Goal: Task Accomplishment & Management: Manage account settings

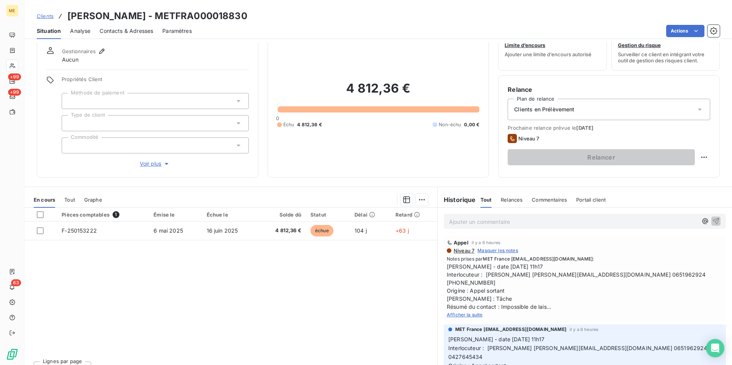
scroll to position [38, 0]
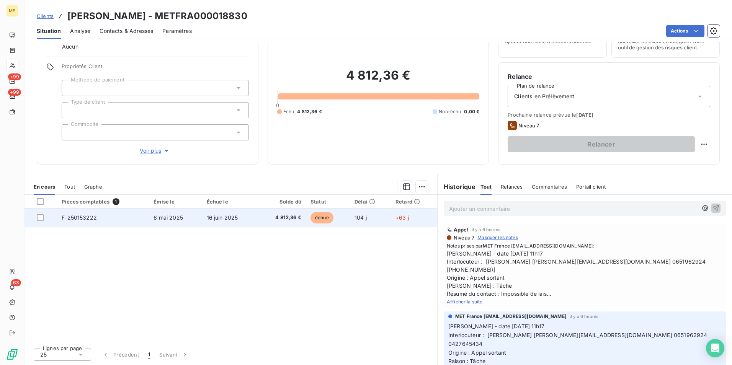
click at [243, 219] on td "16 juin 2025" at bounding box center [230, 218] width 56 height 18
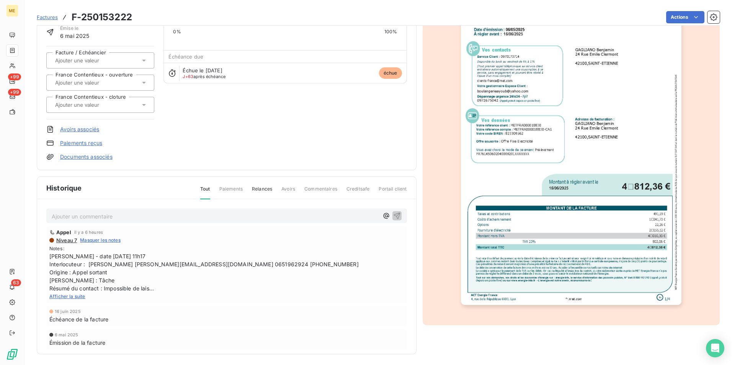
scroll to position [59, 0]
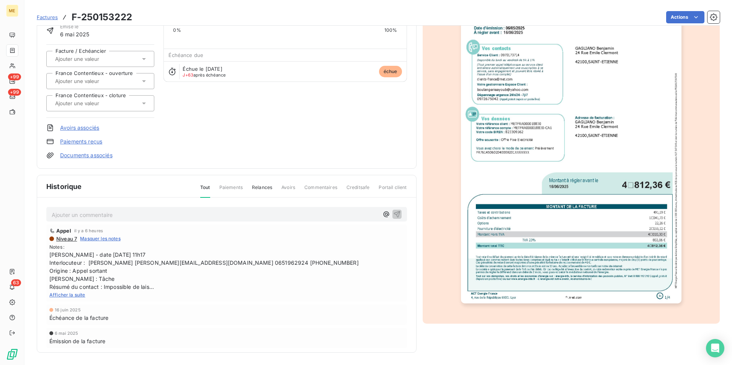
click at [592, 197] on img "button" at bounding box center [571, 148] width 220 height 312
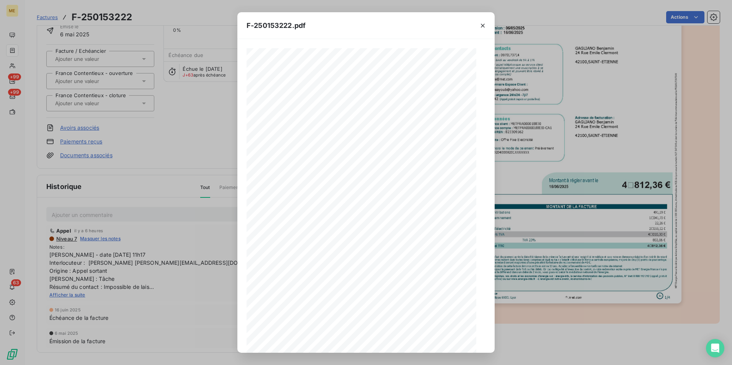
click at [383, 340] on icon "button" at bounding box center [382, 339] width 8 height 8
click at [383, 344] on button "button" at bounding box center [382, 338] width 9 height 9
click at [383, 342] on icon "button" at bounding box center [383, 339] width 8 height 8
click at [479, 22] on icon "button" at bounding box center [483, 26] width 8 height 8
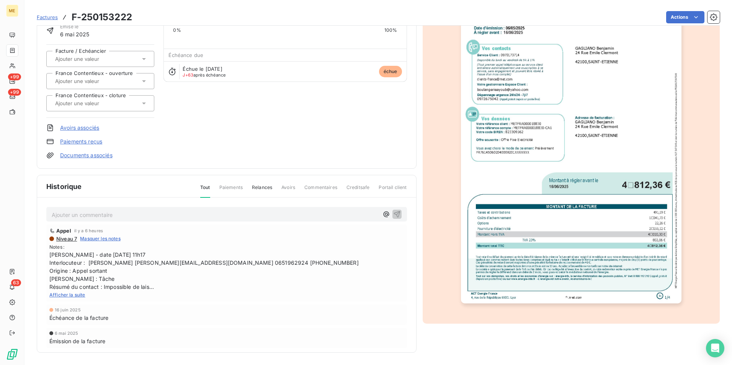
click at [573, 278] on img "button" at bounding box center [571, 148] width 220 height 312
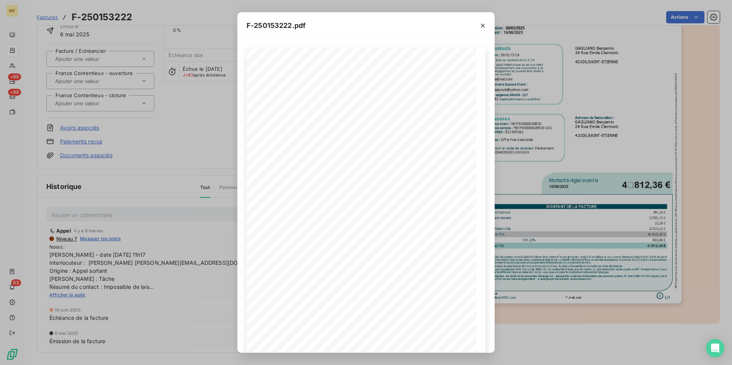
click at [380, 343] on icon "button" at bounding box center [382, 339] width 8 height 8
click at [381, 341] on icon "button" at bounding box center [383, 339] width 8 height 8
click at [349, 338] on icon "button" at bounding box center [349, 339] width 8 height 8
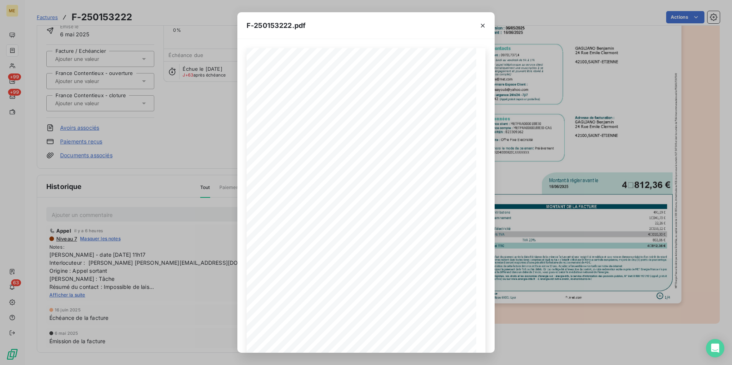
click at [481, 25] on icon "button" at bounding box center [483, 26] width 8 height 8
click at [497, 23] on div "F-250153222.pdf Facture Électricité N° F-250153222 MET Energie France 4, rue de…" at bounding box center [366, 182] width 732 height 365
click at [481, 29] on icon "button" at bounding box center [483, 26] width 8 height 8
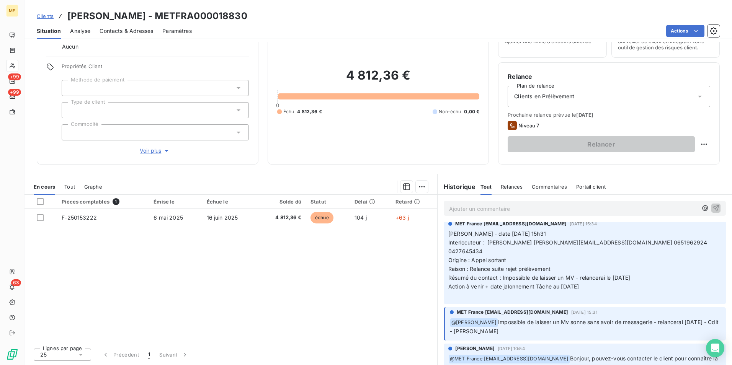
scroll to position [413, 0]
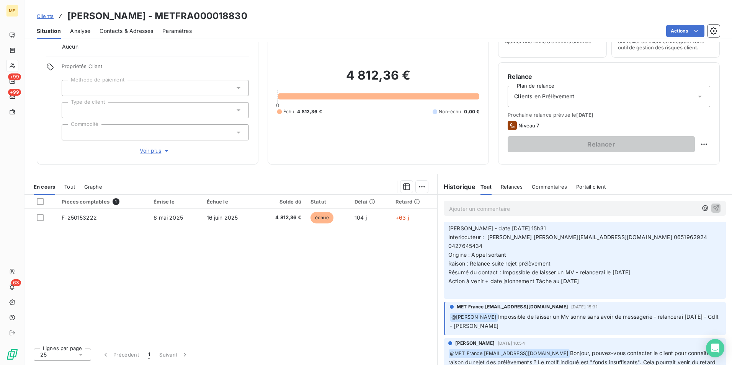
drag, startPoint x: 471, startPoint y: 337, endPoint x: 680, endPoint y: 352, distance: 209.5
click at [680, 352] on p "﻿ @ MET France met-france@recouvrement.met.com Bonjour, pouvez-vous contacter l…" at bounding box center [584, 367] width 273 height 36
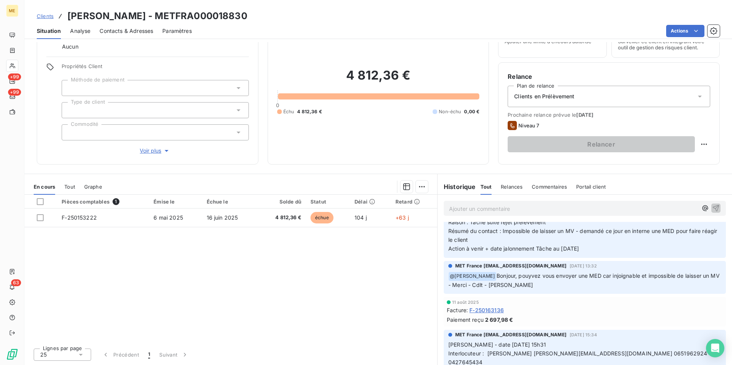
scroll to position [260, 0]
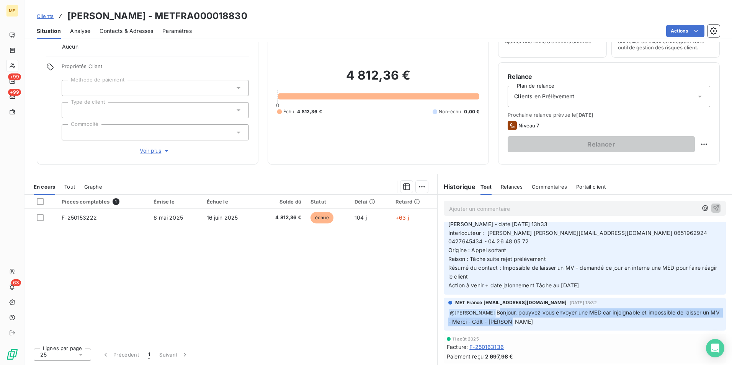
drag, startPoint x: 491, startPoint y: 296, endPoint x: 598, endPoint y: 305, distance: 107.6
click at [598, 308] on p "﻿ @ Amélie Matray Bonjour, pouyvez vous envoyer une MED car injoignable et impo…" at bounding box center [584, 317] width 273 height 18
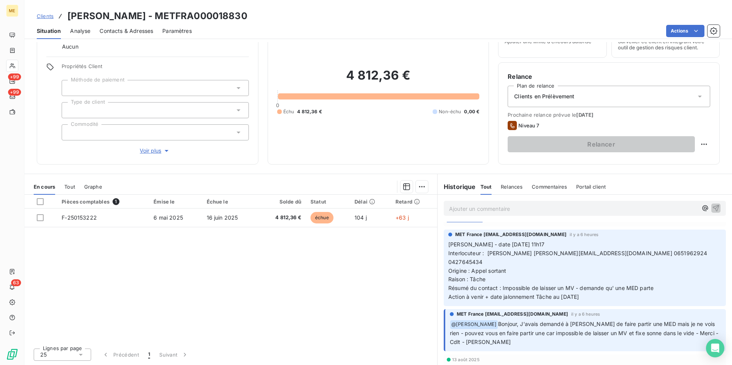
scroll to position [69, 0]
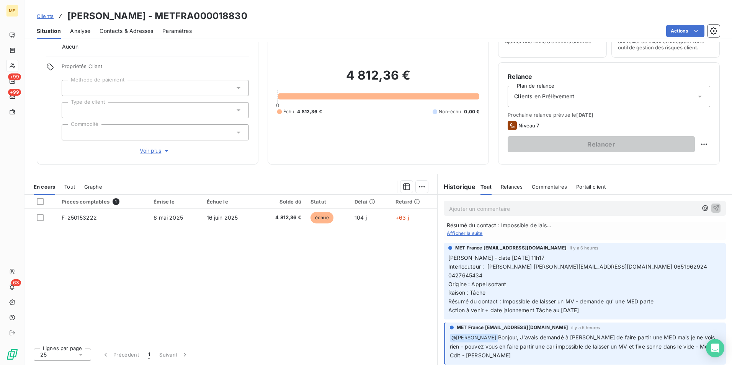
click at [669, 93] on div "Clients en Prélèvement" at bounding box center [608, 96] width 202 height 21
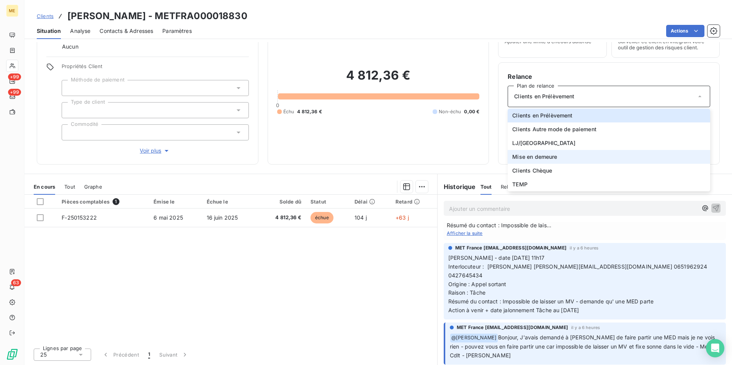
click at [586, 158] on li "Mise en demeure" at bounding box center [608, 157] width 202 height 14
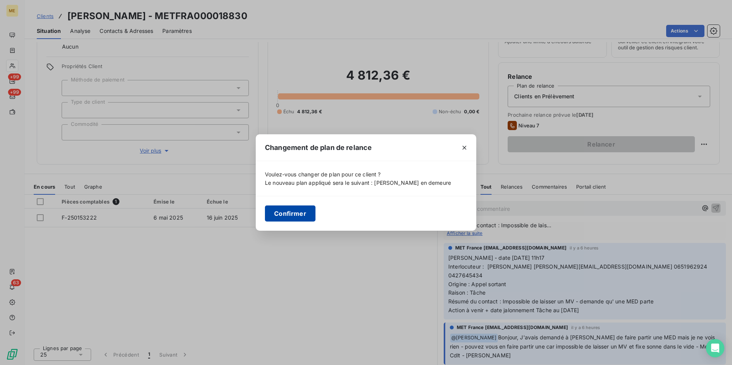
click at [307, 207] on button "Confirmer" at bounding box center [290, 214] width 51 height 16
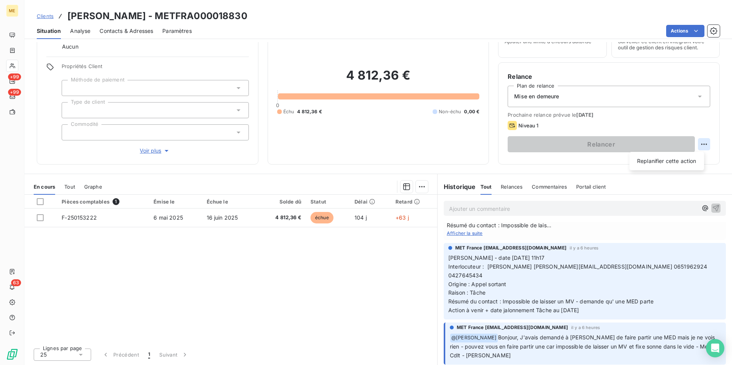
click at [699, 144] on html "ME +99 +99 63 Clients GAGLIANO Benjamin - METFRA000018830 Situation Analyse Con…" at bounding box center [366, 182] width 732 height 365
click at [665, 161] on div "Replanifier cette action" at bounding box center [666, 161] width 69 height 12
select select "7"
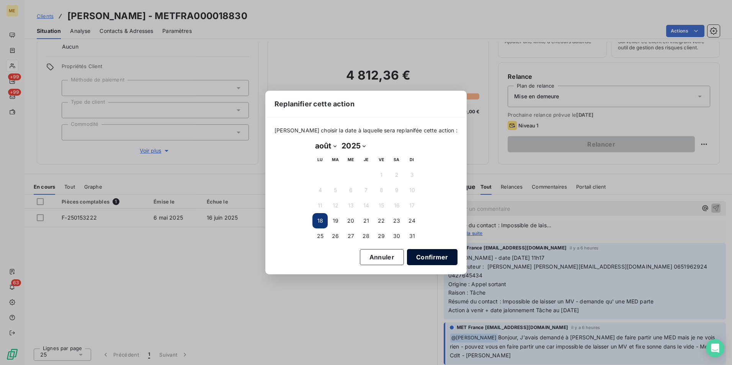
click at [409, 261] on button "Confirmer" at bounding box center [432, 257] width 51 height 16
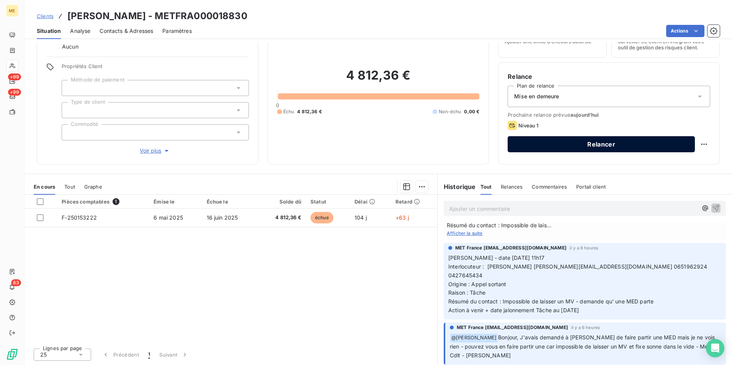
click at [553, 148] on button "Relancer" at bounding box center [600, 144] width 187 height 16
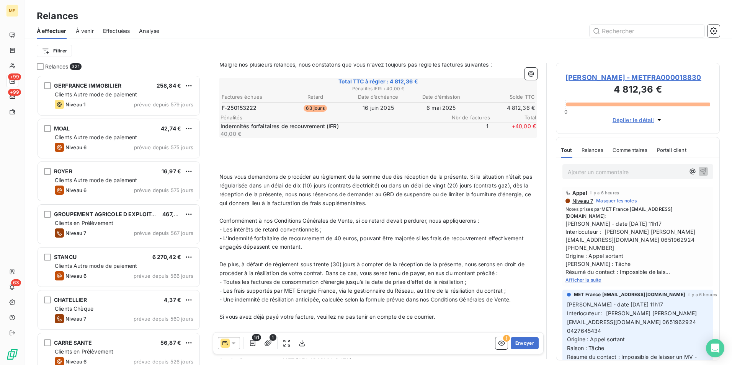
scroll to position [205, 0]
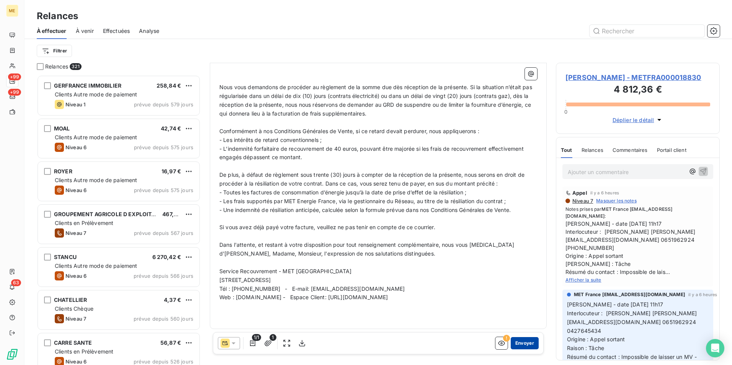
click at [526, 341] on button "Envoyer" at bounding box center [525, 343] width 28 height 12
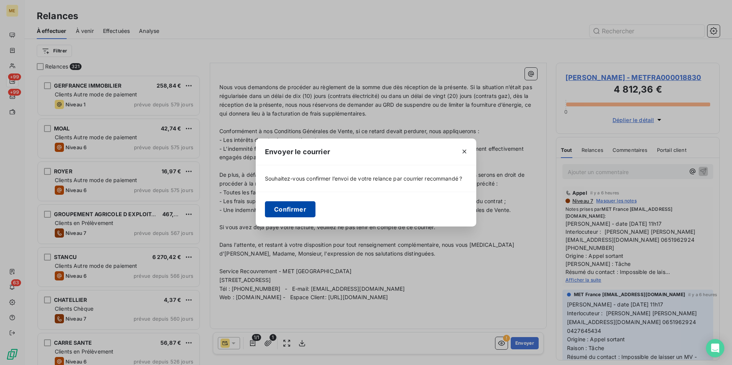
click at [303, 209] on button "Confirmer" at bounding box center [290, 209] width 51 height 16
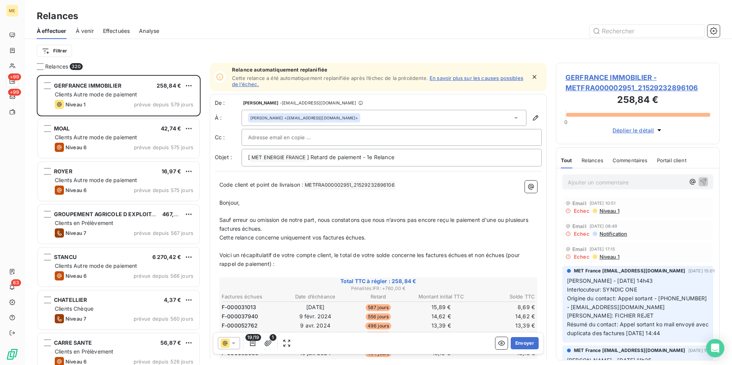
scroll to position [284, 158]
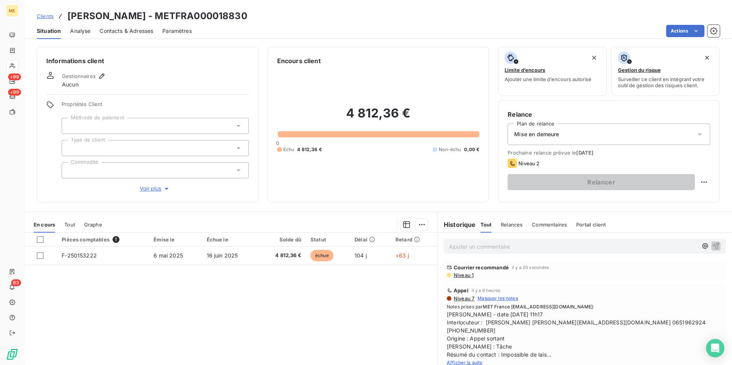
click at [501, 251] on p "Ajouter un commentaire ﻿" at bounding box center [573, 247] width 248 height 10
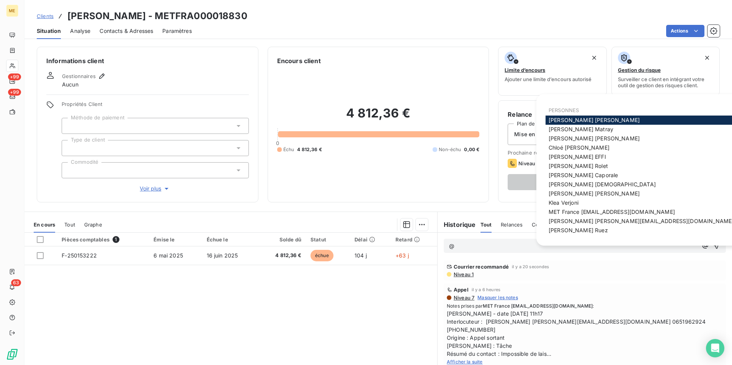
click at [641, 212] on span "MET France [EMAIL_ADDRESS][DOMAIN_NAME]" at bounding box center [611, 212] width 126 height 7
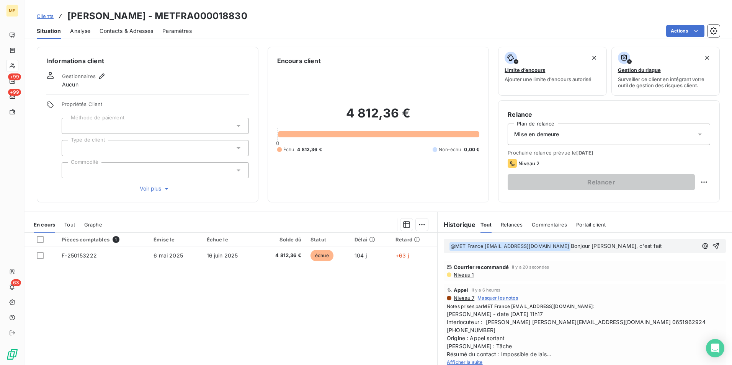
click at [601, 245] on span "Bonjour [PERSON_NAME], c'est fait" at bounding box center [616, 246] width 91 height 7
click at [579, 247] on span "Bonjour Valérie, c'est fait" at bounding box center [616, 246] width 91 height 7
drag, startPoint x: 612, startPoint y: 246, endPoint x: 569, endPoint y: 244, distance: 42.9
click at [571, 244] on span "Bonjour Valérie, c'est fait" at bounding box center [616, 246] width 91 height 7
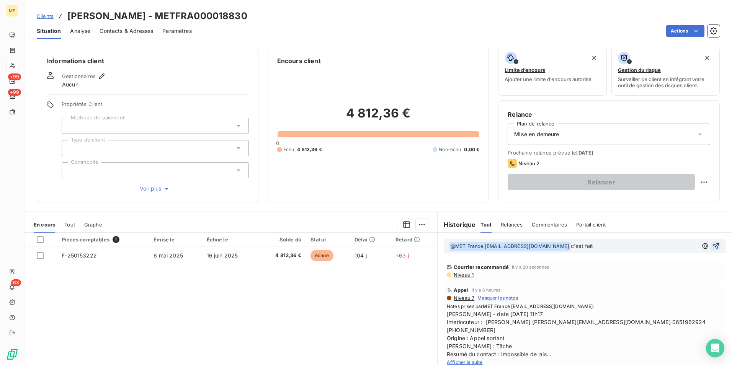
click at [712, 246] on icon "button" at bounding box center [716, 246] width 8 height 8
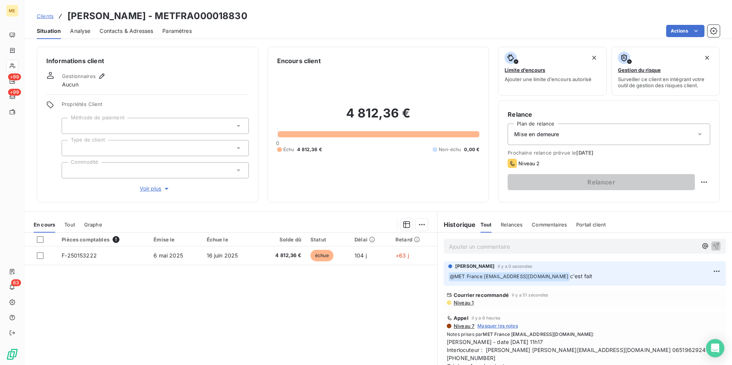
click at [459, 303] on span "Niveau 1" at bounding box center [463, 303] width 21 height 6
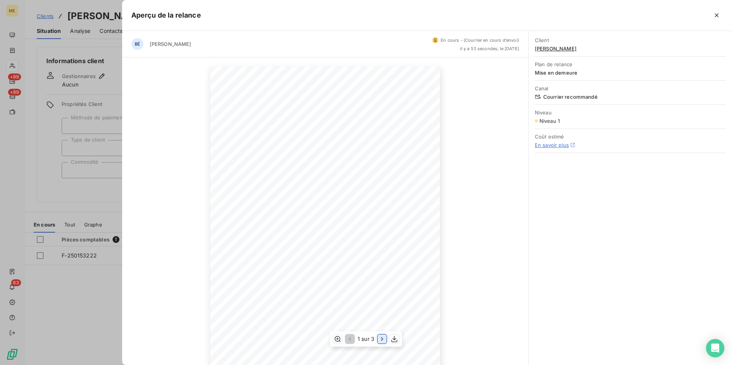
click at [382, 341] on icon "button" at bounding box center [382, 339] width 8 height 8
click at [382, 341] on icon "button" at bounding box center [383, 339] width 8 height 8
click at [717, 16] on icon "button" at bounding box center [716, 15] width 4 height 4
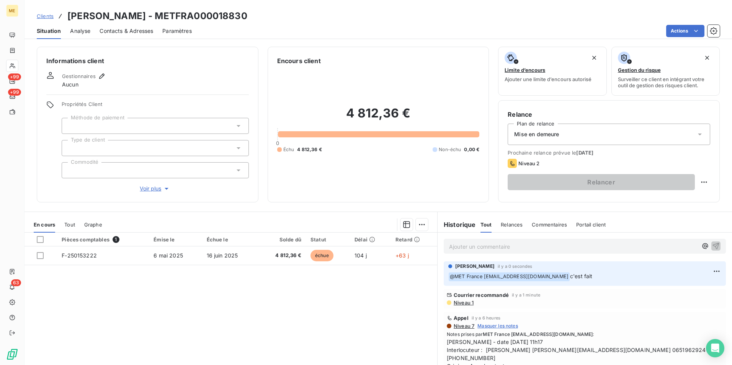
click at [346, 327] on div "Pièces comptables 1 Émise le Échue le Solde dû Statut Délai Retard F-250153222 …" at bounding box center [230, 306] width 413 height 147
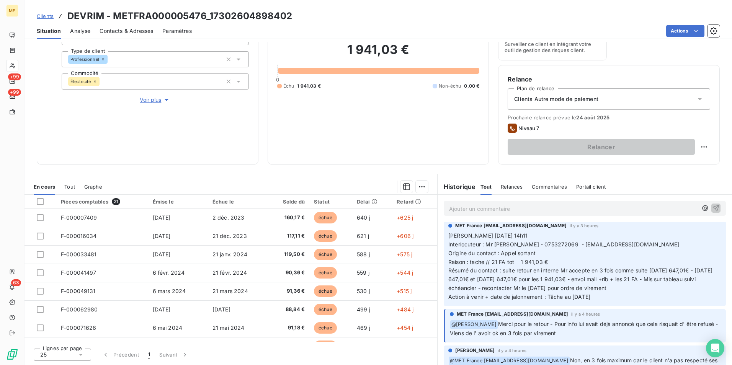
scroll to position [2, 0]
click at [687, 32] on html "ME +99 +99 63 Clients DEVRIM - METFRA000005476_17302604898402 Situation Analyse…" at bounding box center [366, 182] width 732 height 365
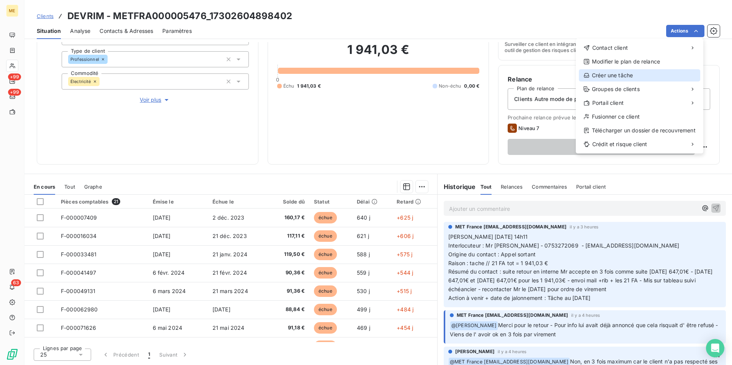
click at [649, 76] on div "Créer une tâche" at bounding box center [639, 75] width 121 height 12
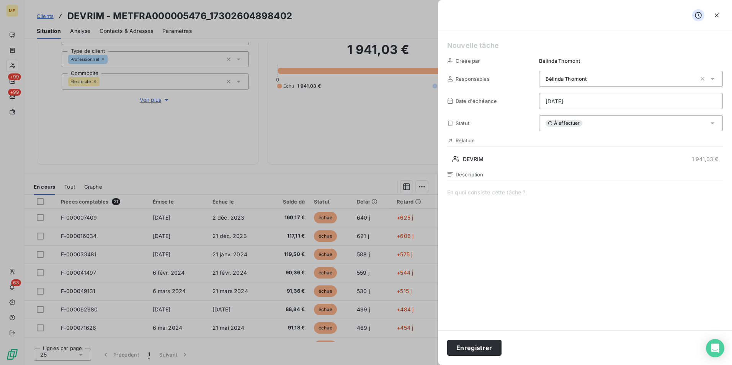
click at [574, 100] on html "ME +99 +99 63 Clients DEVRIM - METFRA000005476_17302604898402 Situation Analyse…" at bounding box center [366, 182] width 732 height 365
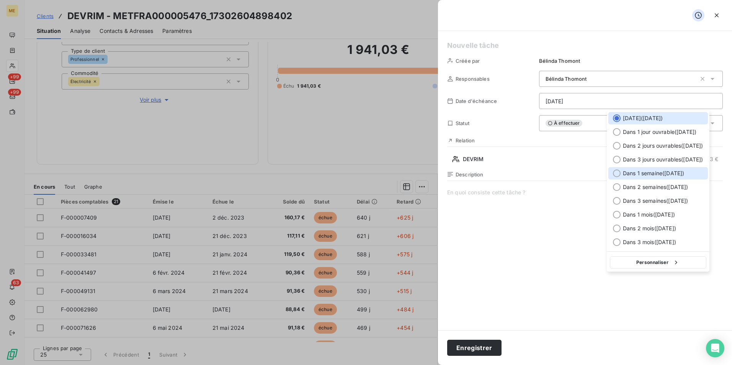
click at [652, 172] on span "Dans 1 semaine ( 25 août )" at bounding box center [653, 174] width 61 height 8
type input "25/08/2025"
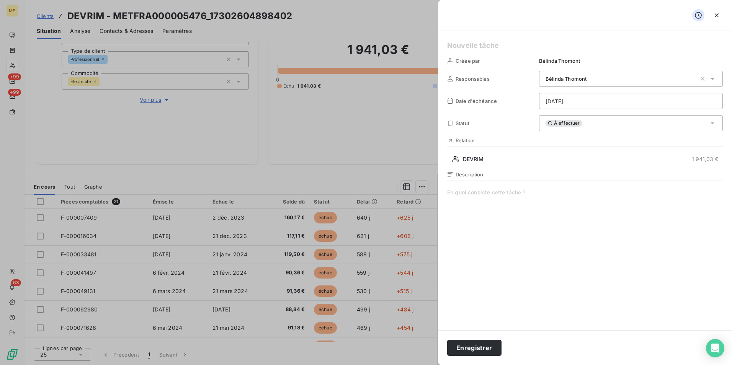
click at [507, 48] on h5 at bounding box center [585, 45] width 276 height 11
click at [487, 351] on button "Enregistrer" at bounding box center [474, 348] width 54 height 16
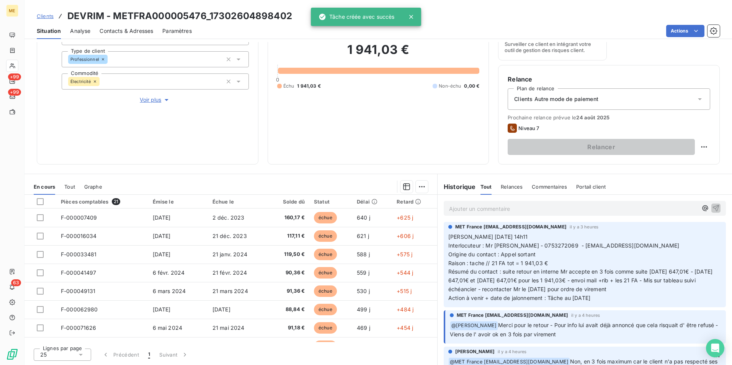
scroll to position [0, 0]
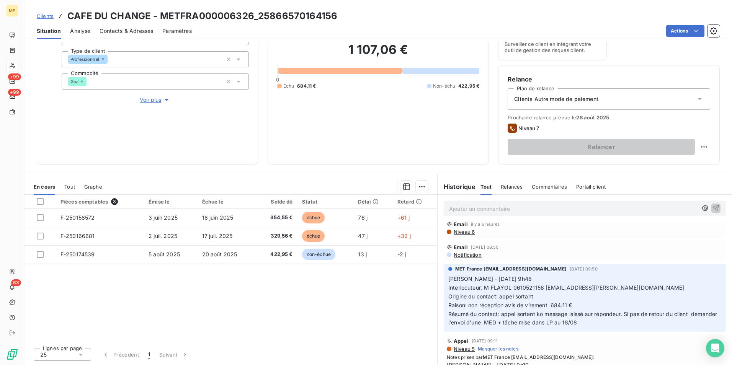
scroll to position [115, 0]
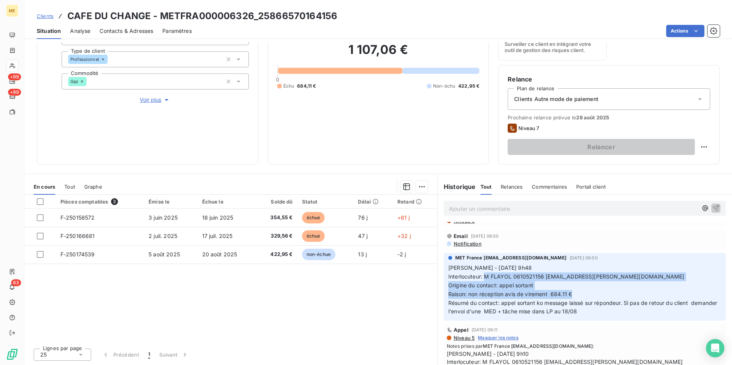
drag, startPoint x: 481, startPoint y: 275, endPoint x: 617, endPoint y: 292, distance: 137.3
click at [617, 292] on p "Sylvain - 13/08/2025 - 9h48 Interlocuteur: M FLAYOL 0610521156 flayol.gregory@g…" at bounding box center [584, 290] width 273 height 52
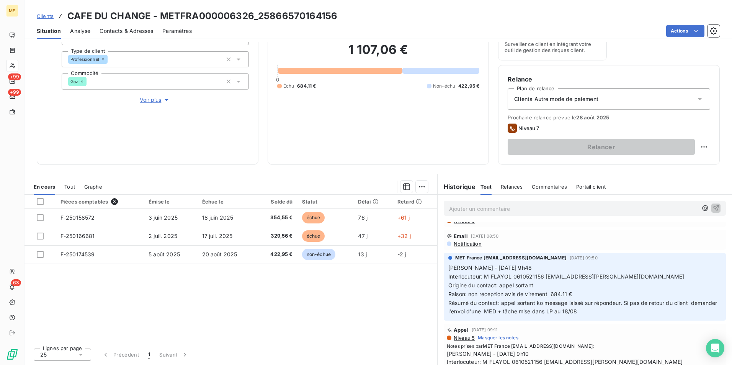
drag, startPoint x: 617, startPoint y: 292, endPoint x: 603, endPoint y: 309, distance: 22.2
click at [603, 309] on p "Sylvain - 13/08/2025 - 9h48 Interlocuteur: M FLAYOL 0610521156 flayol.gregory@g…" at bounding box center [584, 290] width 273 height 52
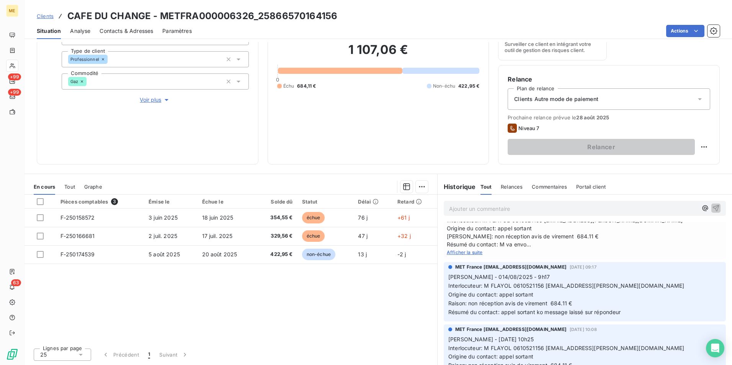
scroll to position [268, 0]
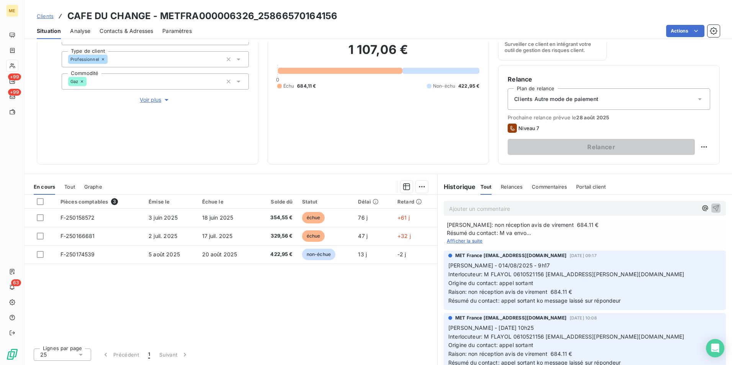
click at [471, 240] on span "Afficher la suite" at bounding box center [465, 241] width 36 height 6
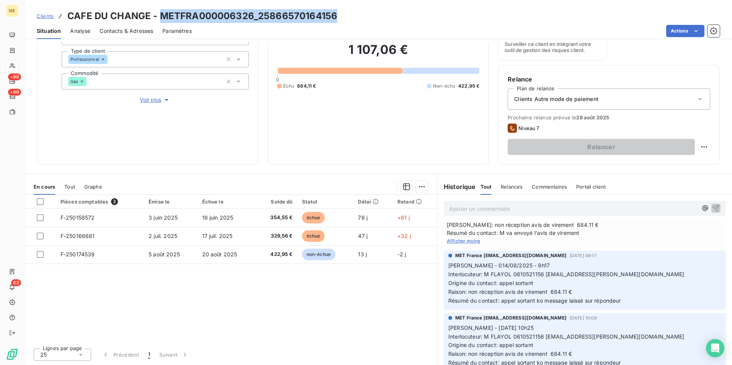
drag, startPoint x: 351, startPoint y: 21, endPoint x: 163, endPoint y: 21, distance: 188.3
click at [163, 21] on div "Clients CAFE DU CHANGE - METFRA000006326_25866570164156" at bounding box center [377, 16] width 707 height 14
copy h3 "METFRA000006326_25866570164156"
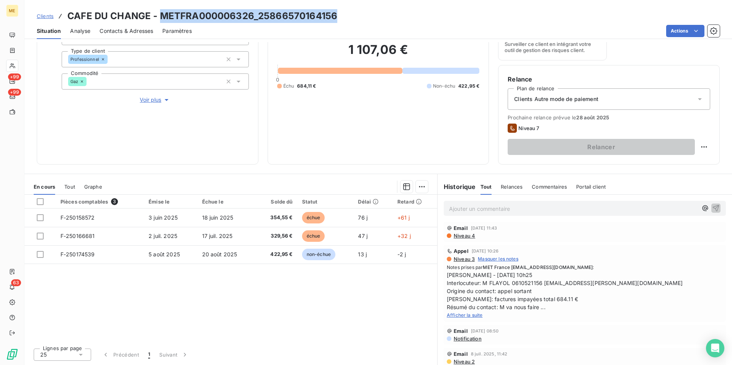
scroll to position [459, 0]
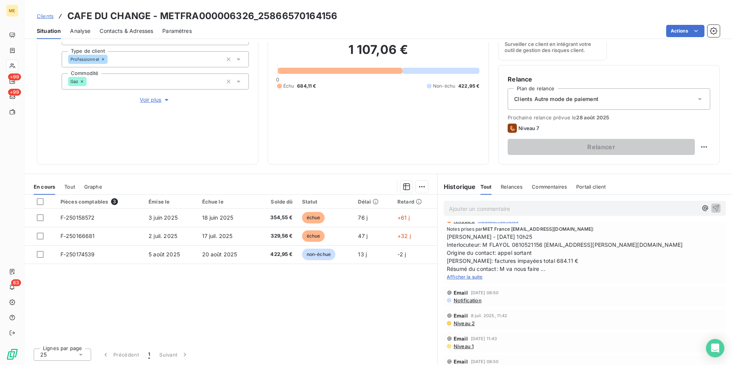
click at [469, 277] on span "Afficher la suite" at bounding box center [465, 277] width 36 height 6
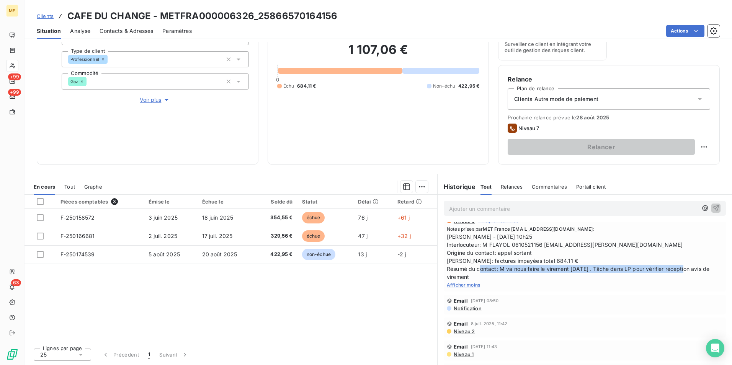
drag, startPoint x: 538, startPoint y: 269, endPoint x: 708, endPoint y: 276, distance: 170.1
click at [708, 276] on span "Sylvain - 29/07/2025 - 10h25 Interlocuteur: M FLAYOL 0610521156 flayol.gregory@…" at bounding box center [585, 257] width 276 height 48
drag, startPoint x: 708, startPoint y: 276, endPoint x: 629, endPoint y: 309, distance: 85.9
click at [629, 309] on div "Notification" at bounding box center [585, 308] width 276 height 6
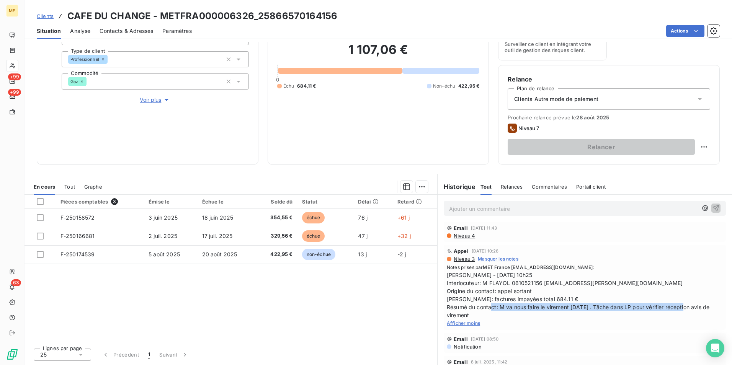
drag, startPoint x: 546, startPoint y: 308, endPoint x: 707, endPoint y: 317, distance: 161.8
click at [707, 317] on span "Sylvain - 29/07/2025 - 10h25 Interlocuteur: M FLAYOL 0610521156 flayol.gregory@…" at bounding box center [585, 295] width 276 height 48
click at [582, 324] on div "Afficher moins" at bounding box center [585, 323] width 276 height 8
drag, startPoint x: 588, startPoint y: 308, endPoint x: 664, endPoint y: 313, distance: 75.6
click at [664, 313] on span "Sylvain - 29/07/2025 - 10h25 Interlocuteur: M FLAYOL 0610521156 flayol.gregory@…" at bounding box center [585, 295] width 276 height 48
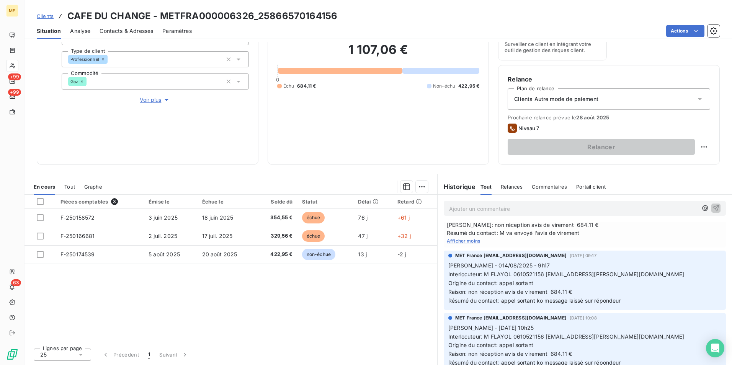
scroll to position [230, 0]
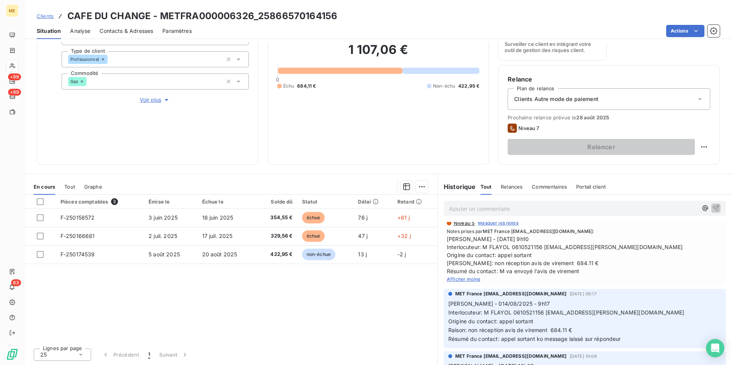
click at [465, 281] on span "Afficher moins" at bounding box center [463, 279] width 33 height 6
click at [467, 279] on span "Afficher la suite" at bounding box center [465, 279] width 36 height 6
drag, startPoint x: 496, startPoint y: 264, endPoint x: 573, endPoint y: 264, distance: 77.7
click at [573, 264] on span "Sylvain - 07/08/2025 - 9h10 Interlocuteur: M FLAYOL 0610521156 flayol.gregory@g…" at bounding box center [585, 255] width 276 height 40
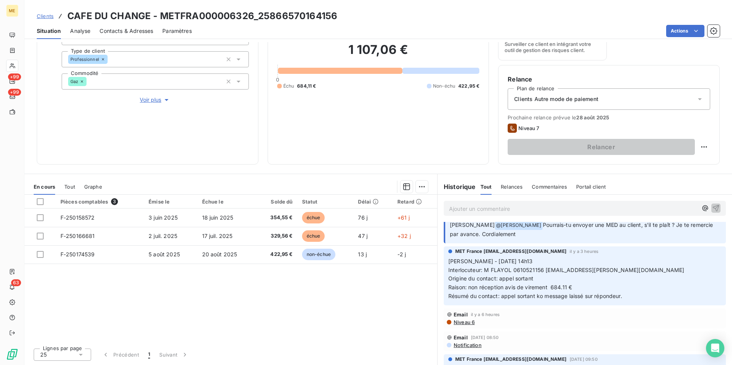
scroll to position [0, 0]
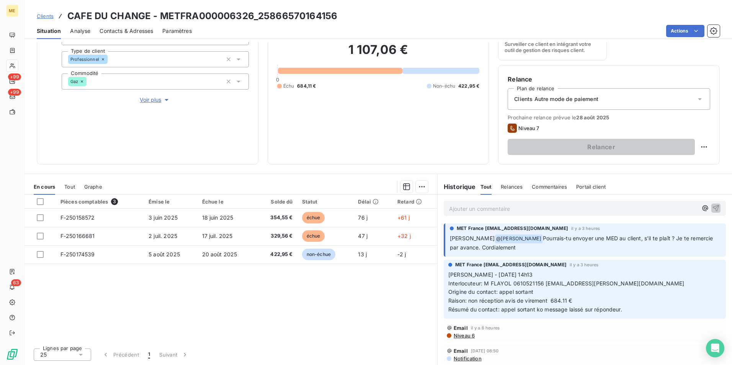
click at [157, 98] on span "Voir plus" at bounding box center [155, 100] width 31 height 8
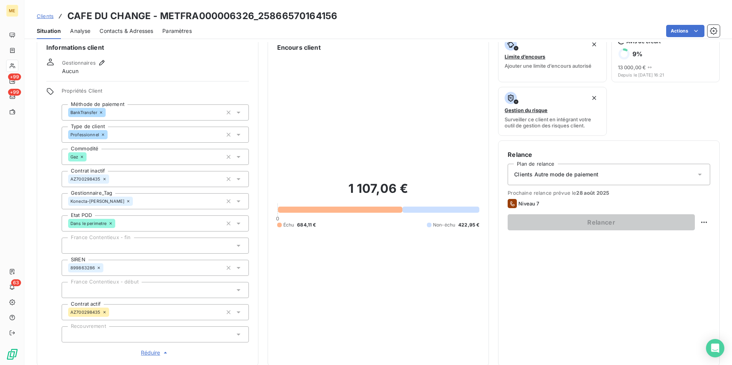
scroll to position [12, 0]
click at [670, 171] on div "Clients Autre mode de paiement" at bounding box center [608, 175] width 202 height 21
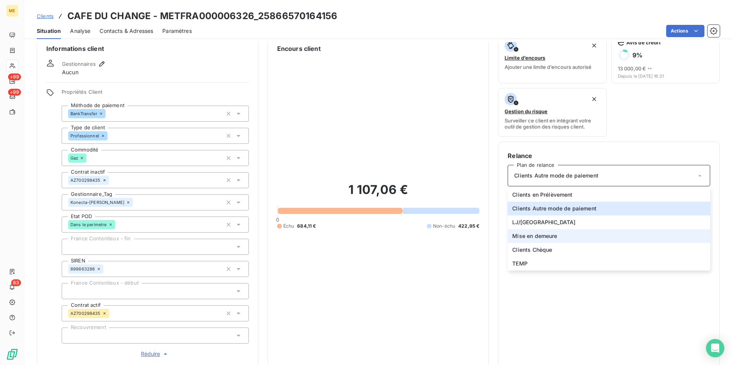
click at [585, 234] on li "Mise en demeure" at bounding box center [608, 236] width 202 height 14
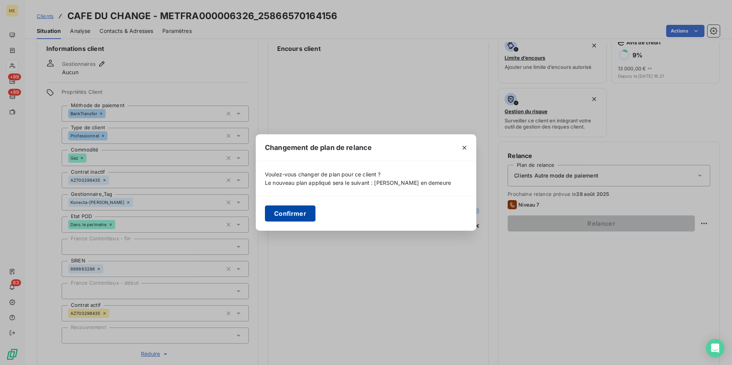
click at [294, 215] on button "Confirmer" at bounding box center [290, 214] width 51 height 16
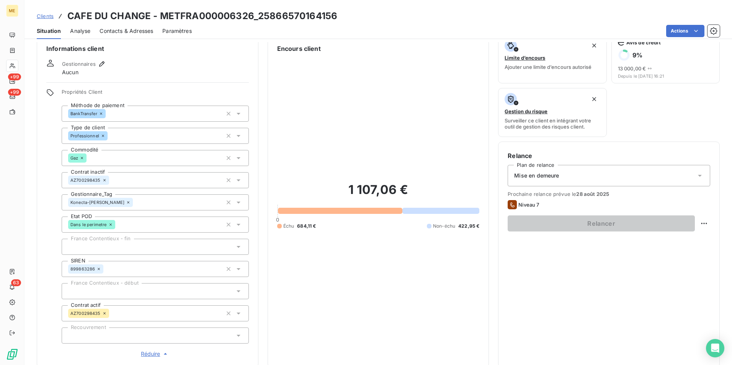
scroll to position [215, 0]
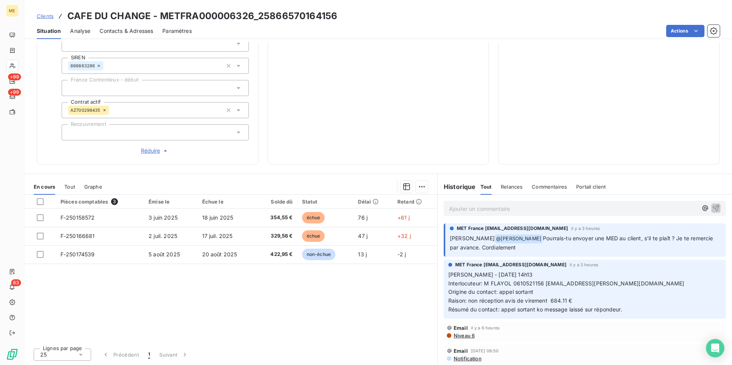
click at [698, 223] on div "MET France met-france@recouvrement.met.com il y a 3 heures Lisa Bonjour @ Bélin…" at bounding box center [584, 240] width 294 height 36
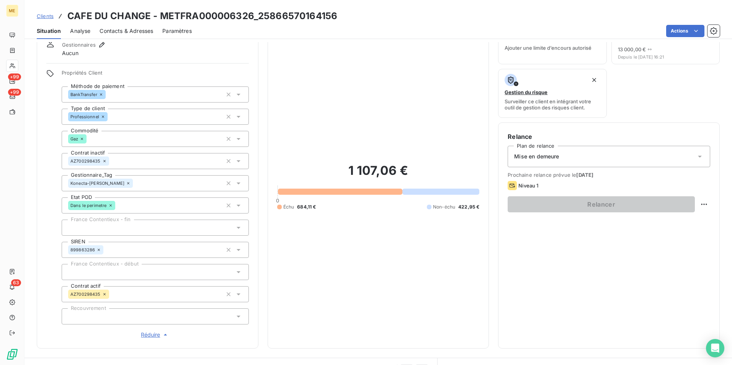
scroll to position [24, 0]
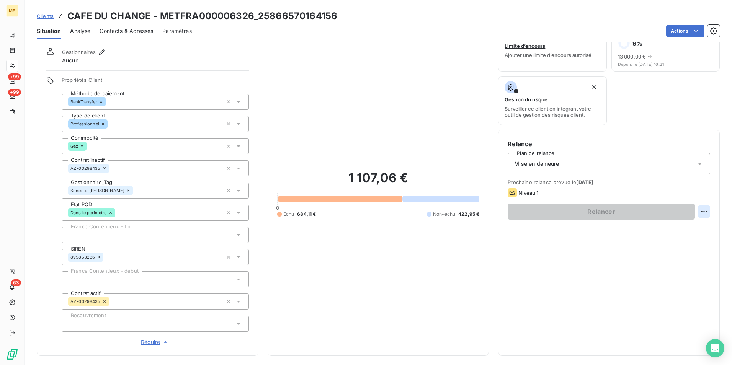
click at [694, 211] on html "ME +99 +99 63 Clients CAFE DU CHANGE - METFRA000006326_25866570164156 Situation…" at bounding box center [366, 182] width 732 height 365
click at [682, 230] on div "Replanifier cette action" at bounding box center [666, 228] width 69 height 12
select select "7"
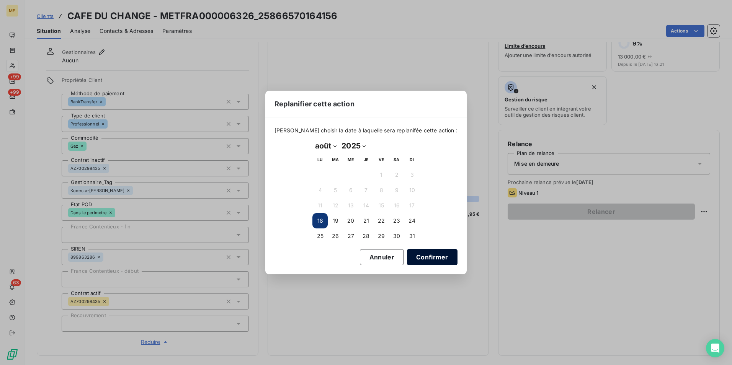
click at [422, 253] on button "Confirmer" at bounding box center [432, 257] width 51 height 16
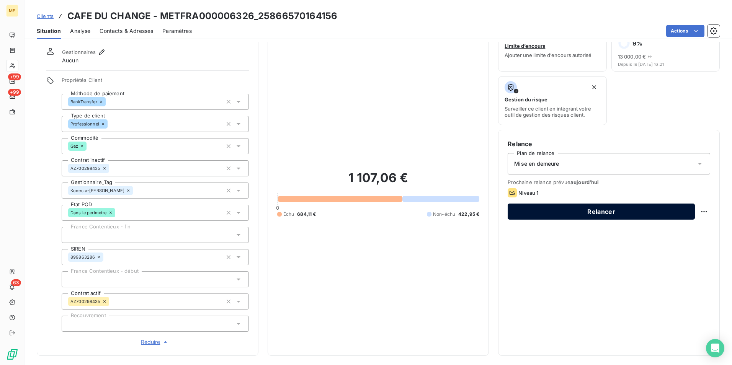
click at [530, 210] on button "Relancer" at bounding box center [600, 212] width 187 height 16
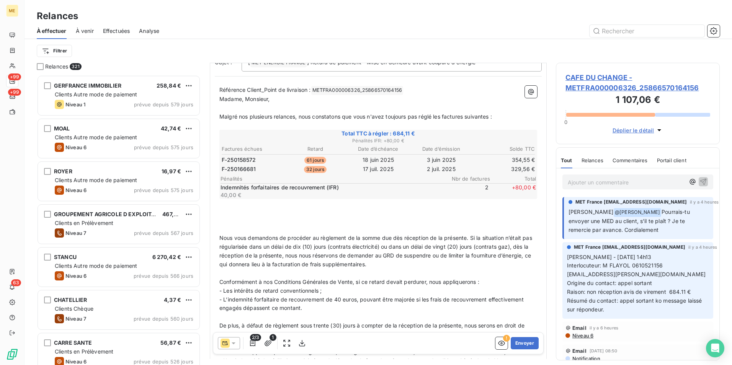
scroll to position [153, 0]
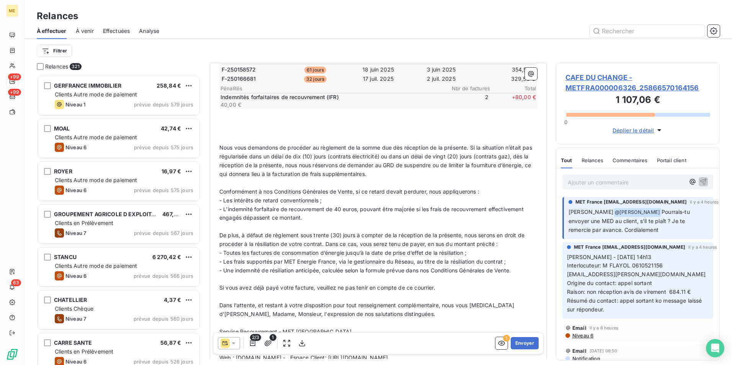
click at [274, 136] on p "﻿" at bounding box center [378, 139] width 318 height 9
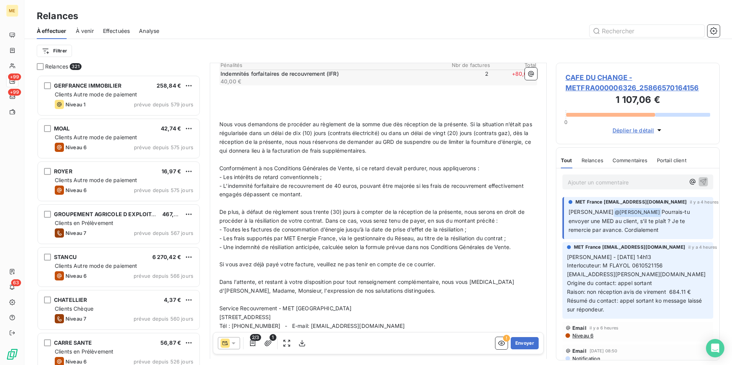
scroll to position [214, 0]
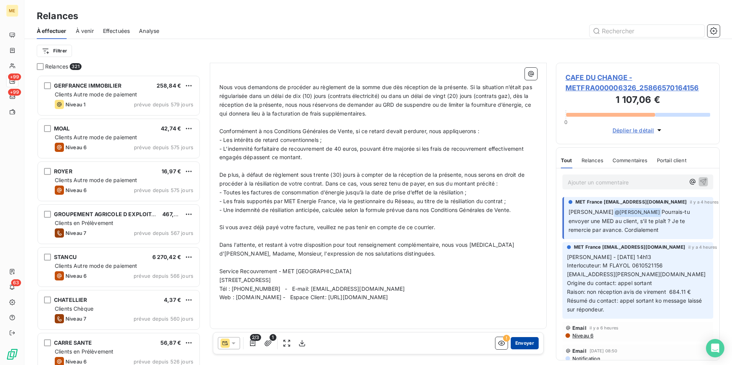
click at [516, 345] on button "Envoyer" at bounding box center [525, 343] width 28 height 12
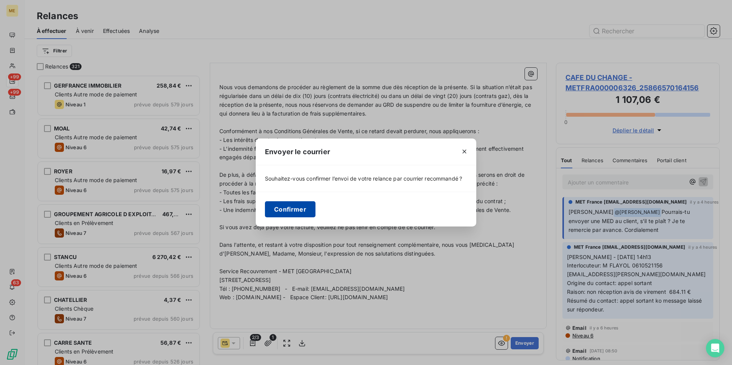
click at [288, 209] on button "Confirmer" at bounding box center [290, 209] width 51 height 16
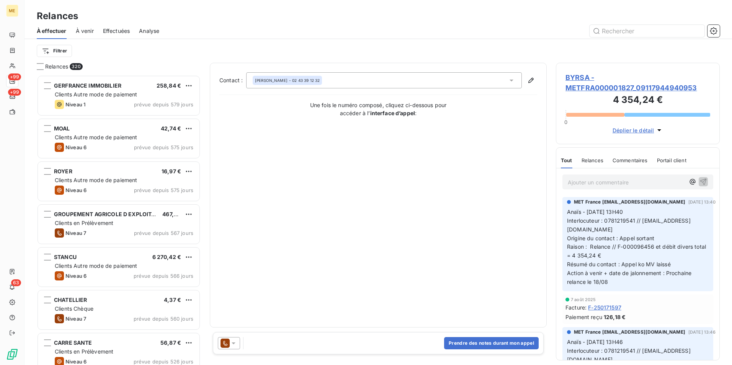
scroll to position [284, 158]
click at [659, 27] on input "text" at bounding box center [646, 31] width 115 height 12
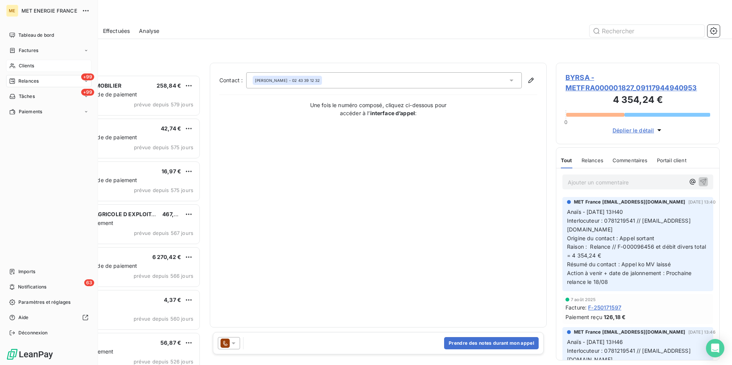
click at [25, 60] on div "Clients" at bounding box center [48, 66] width 85 height 12
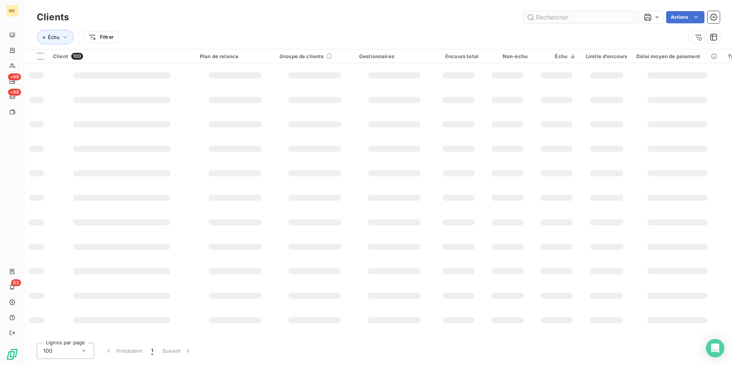
click at [618, 18] on input "text" at bounding box center [581, 17] width 115 height 12
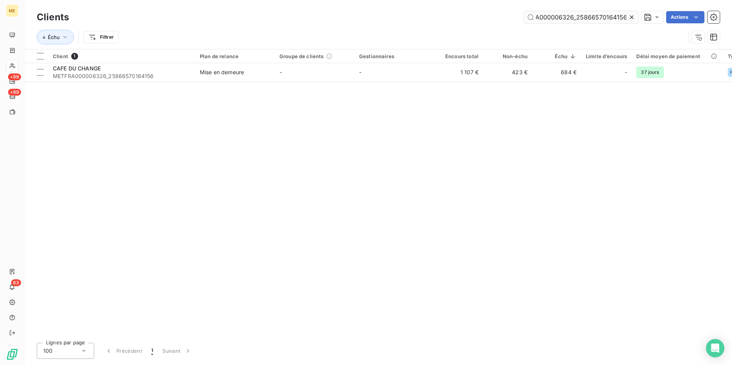
type input "METFRA000006326_25866570164156"
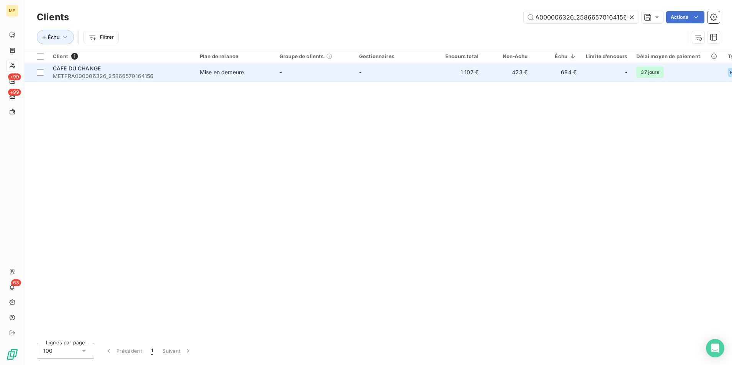
scroll to position [0, 0]
click at [328, 76] on td "-" at bounding box center [315, 72] width 80 height 18
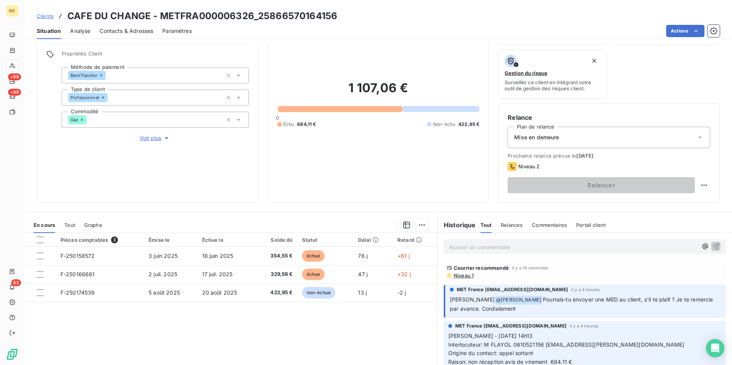
scroll to position [89, 0]
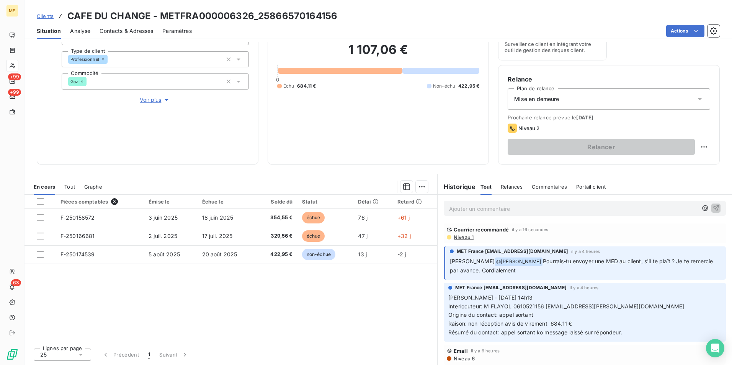
click at [471, 212] on p "Ajouter un commentaire ﻿" at bounding box center [573, 209] width 248 height 10
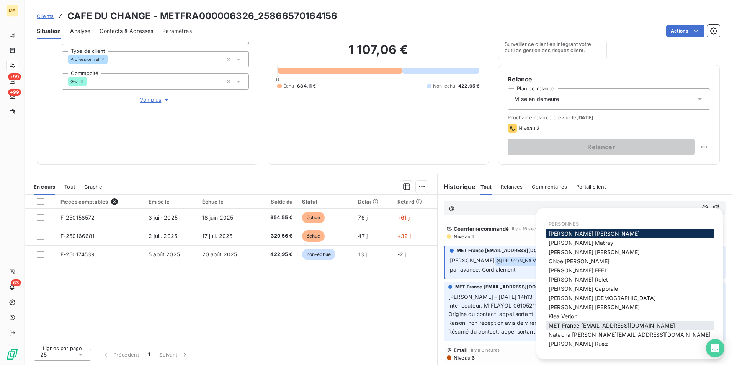
click at [585, 326] on span "MET France [EMAIL_ADDRESS][DOMAIN_NAME]" at bounding box center [611, 325] width 126 height 7
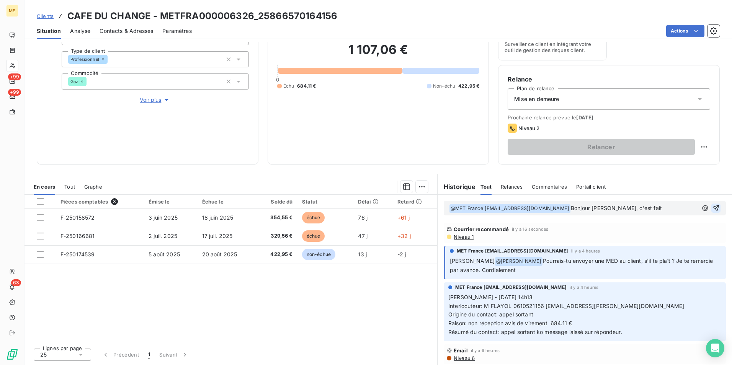
click at [713, 207] on icon "button" at bounding box center [716, 208] width 7 height 7
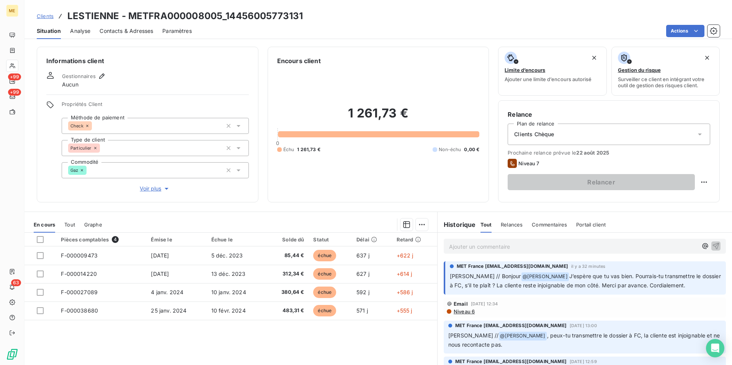
click at [150, 188] on span "Voir plus" at bounding box center [155, 189] width 31 height 8
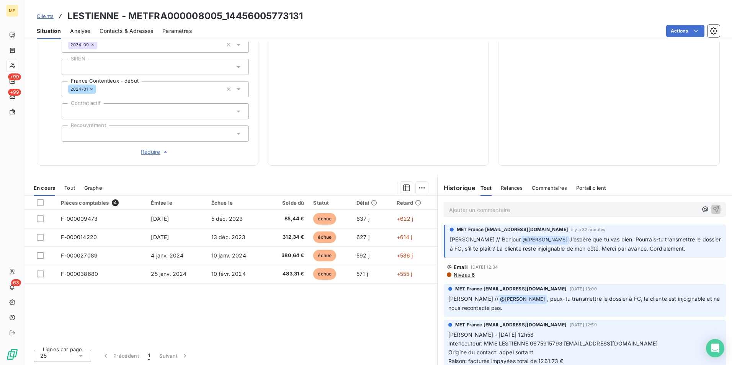
scroll to position [215, 0]
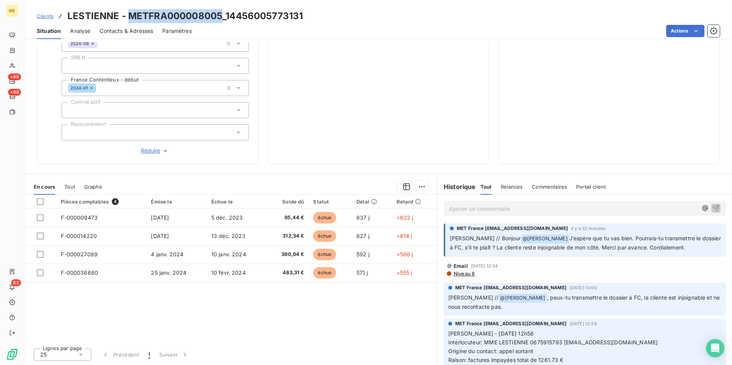
drag, startPoint x: 223, startPoint y: 15, endPoint x: 128, endPoint y: 13, distance: 94.5
click at [128, 13] on h3 "LESTIENNE - METFRA000008005_14456005773131" at bounding box center [184, 16] width 235 height 14
copy h3 "METFRA000008005"
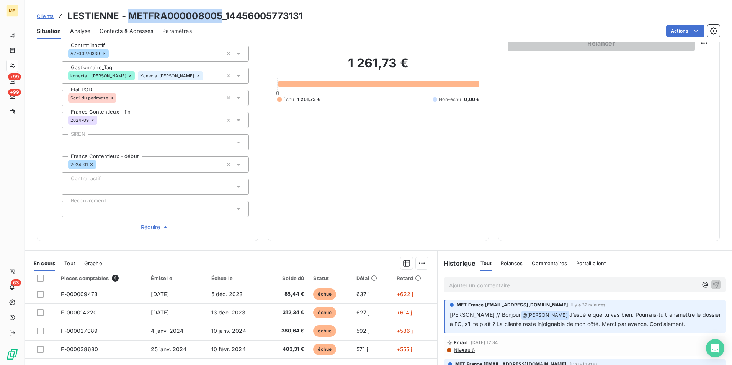
scroll to position [62, 0]
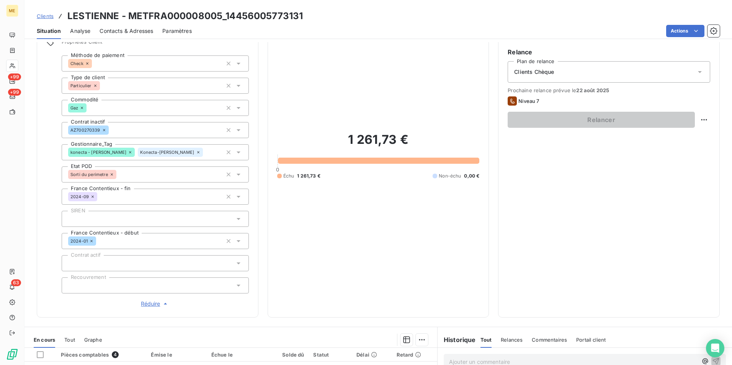
click at [308, 24] on div "Situation Analyse Contacts & Adresses Paramètres Actions" at bounding box center [377, 31] width 707 height 16
drag, startPoint x: 308, startPoint y: 18, endPoint x: 127, endPoint y: 14, distance: 181.1
click at [127, 14] on div "Clients LESTIENNE - METFRA000008005_14456005773131" at bounding box center [377, 16] width 707 height 14
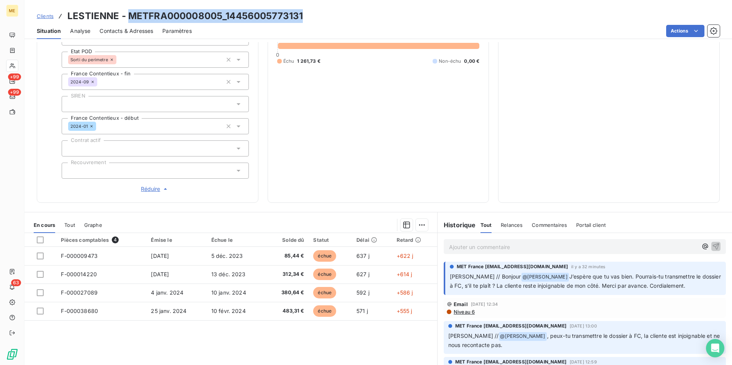
scroll to position [215, 0]
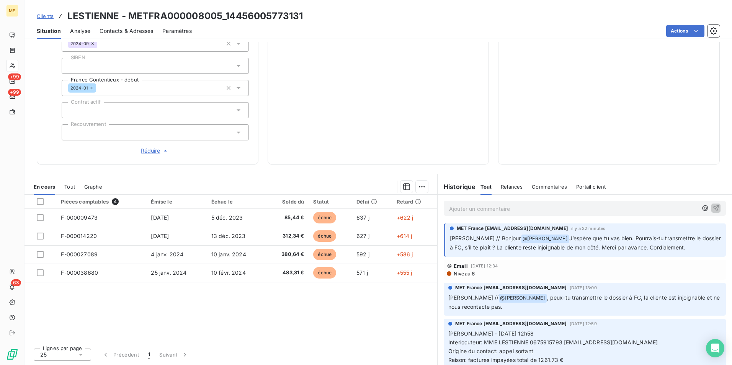
click at [483, 208] on p "Ajouter un commentaire ﻿" at bounding box center [573, 209] width 248 height 10
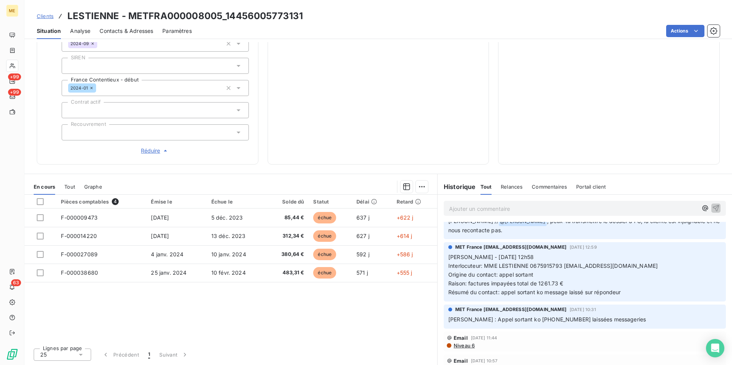
scroll to position [0, 0]
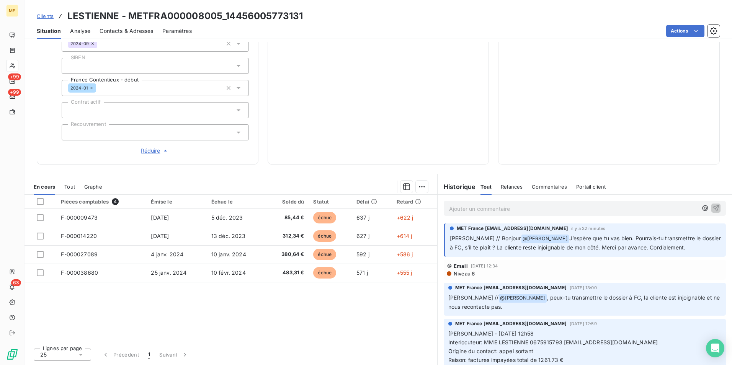
click at [499, 207] on p "Ajouter un commentaire ﻿" at bounding box center [573, 209] width 248 height 10
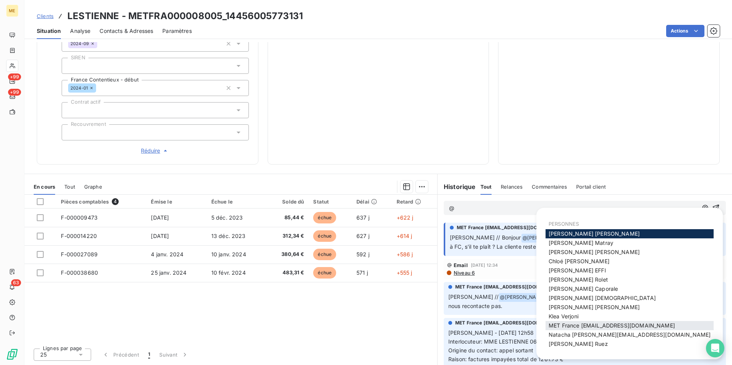
click at [624, 329] on span "MET France met-france@recouvrement.met.com" at bounding box center [611, 325] width 126 height 7
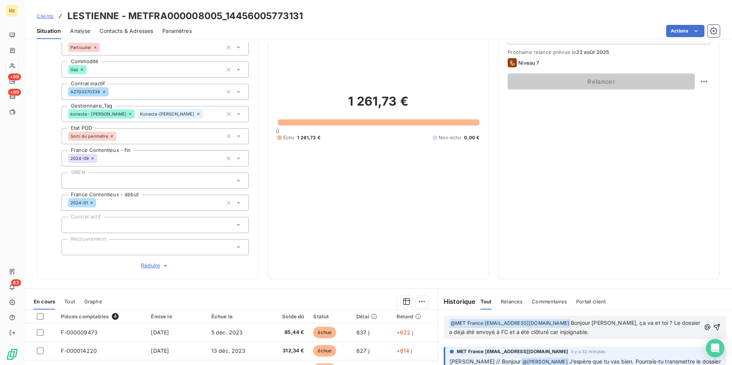
scroll to position [24, 0]
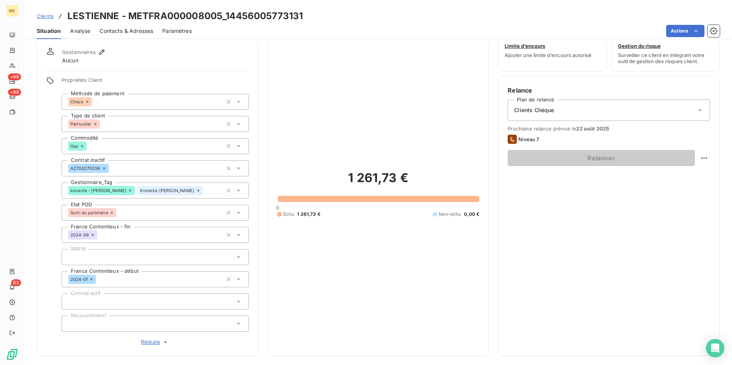
click at [129, 28] on span "Contacts & Adresses" at bounding box center [127, 31] width 54 height 8
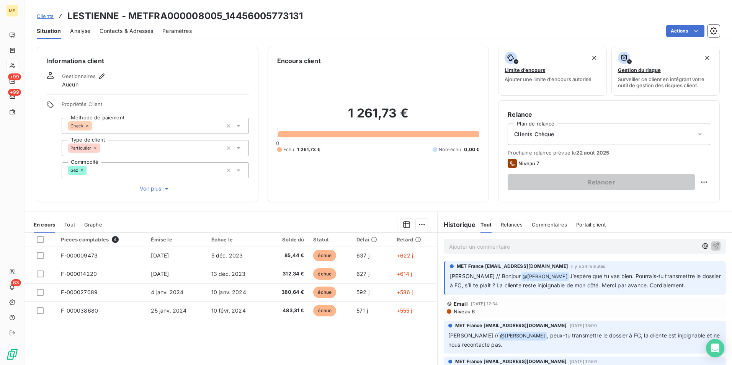
click at [535, 245] on p "Ajouter un commentaire ﻿" at bounding box center [573, 247] width 248 height 10
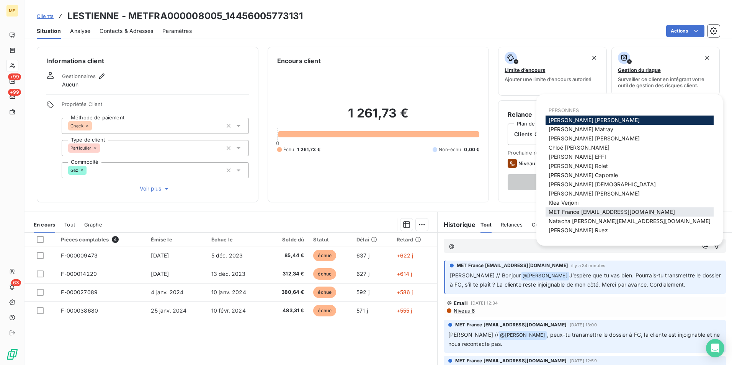
click at [646, 212] on span "MET France [EMAIL_ADDRESS][DOMAIN_NAME]" at bounding box center [611, 212] width 126 height 7
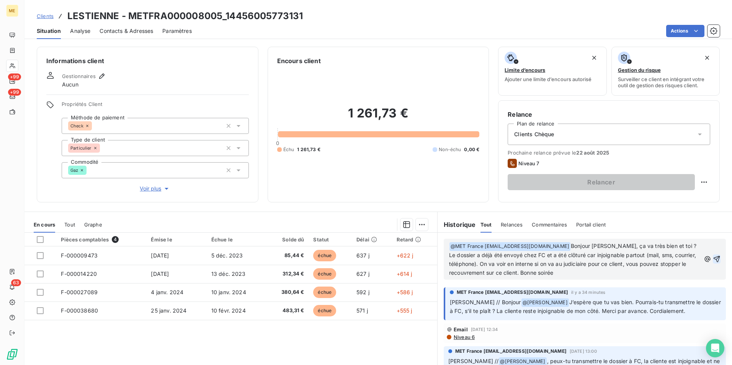
click at [713, 258] on icon "button" at bounding box center [716, 259] width 7 height 7
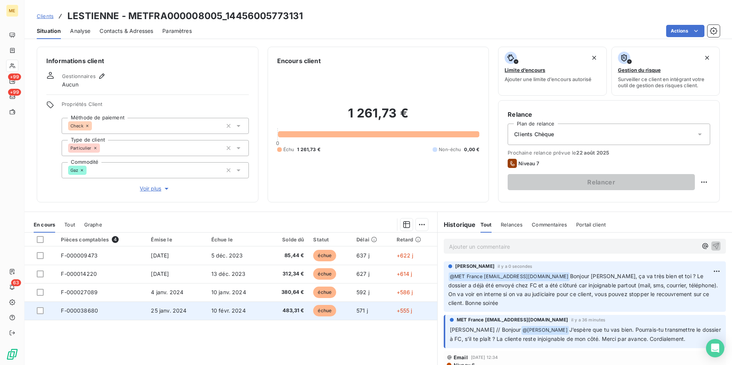
click at [352, 313] on td "571 j" at bounding box center [372, 311] width 40 height 18
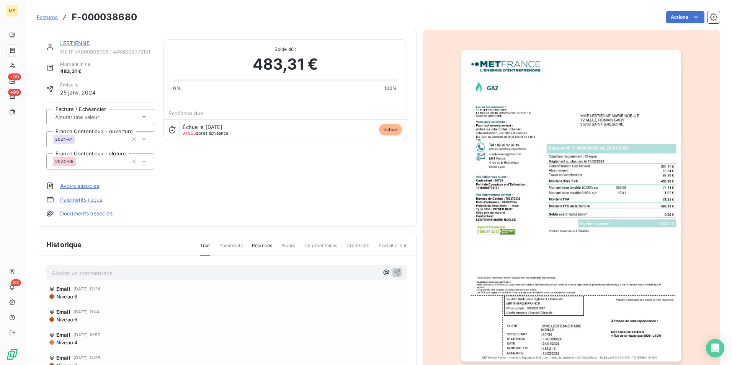
click at [603, 305] on img "button" at bounding box center [571, 206] width 220 height 312
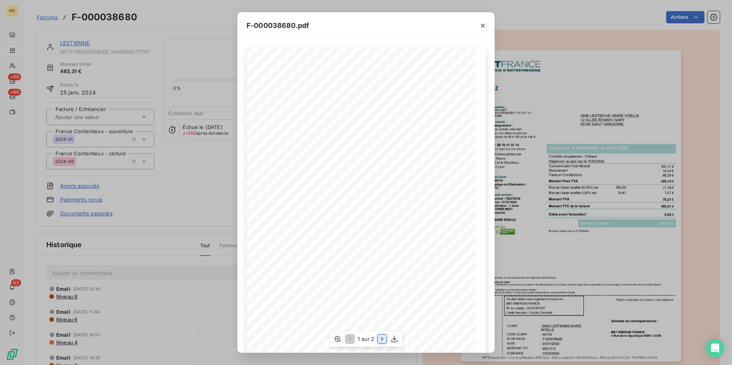
click at [383, 340] on icon "button" at bounding box center [382, 339] width 8 height 8
click at [483, 26] on icon "button" at bounding box center [483, 26] width 8 height 8
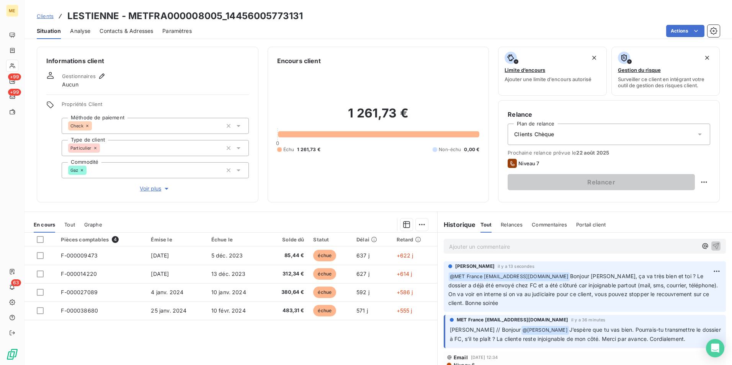
click at [50, 19] on span "Clients" at bounding box center [45, 16] width 17 height 6
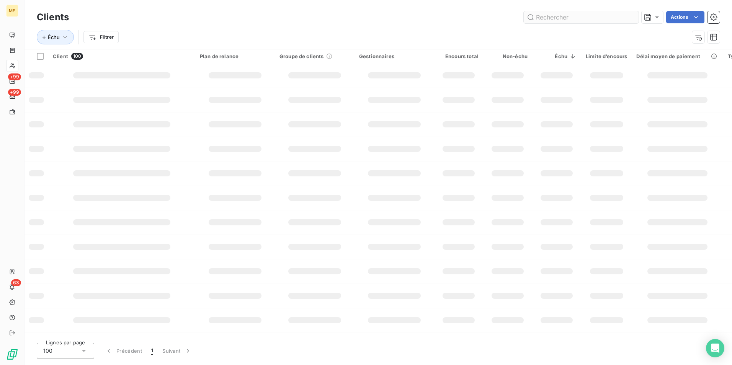
click at [574, 18] on input "text" at bounding box center [581, 17] width 115 height 12
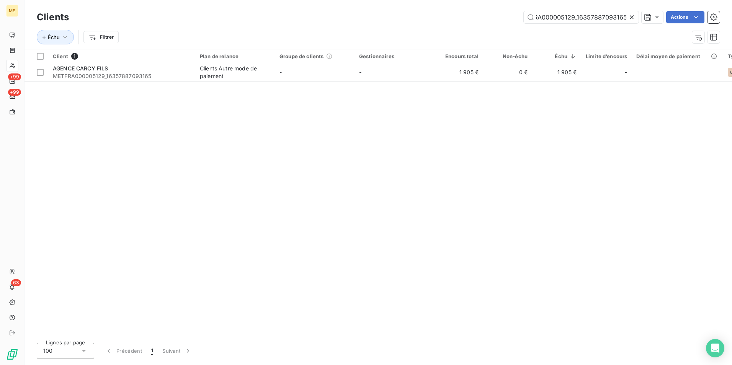
type input "METFRA000005129_16357887093165"
